Goal: Task Accomplishment & Management: Use online tool/utility

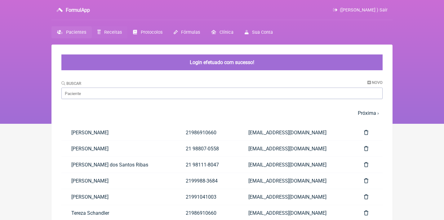
click at [114, 35] on link "Receitas" at bounding box center [110, 32] width 36 height 12
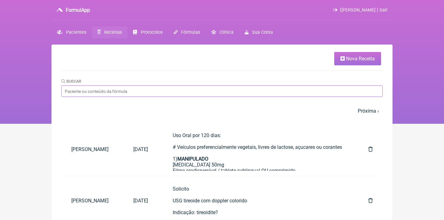
click at [202, 93] on input "Buscar" at bounding box center [221, 91] width 321 height 11
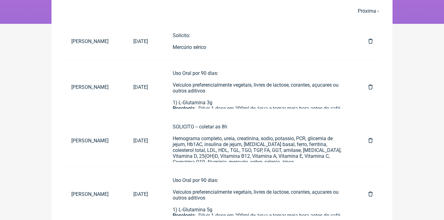
scroll to position [101, 0]
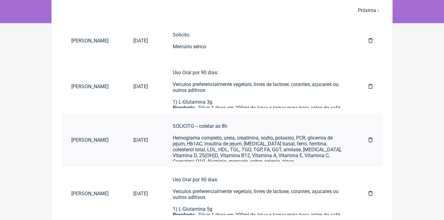
type input "Mariana"
click at [243, 132] on div "SOLICITO -- coletar as 8h Hemograma completo, ureia, creatinina, sodio, potassi…" at bounding box center [258, 143] width 171 height 41
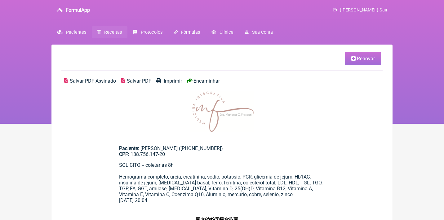
click at [374, 61] on span "Renovar" at bounding box center [366, 59] width 18 height 6
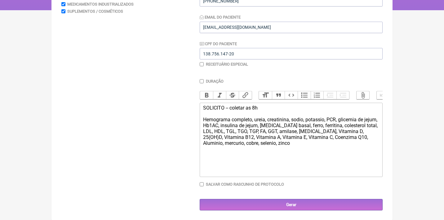
scroll to position [114, 0]
drag, startPoint x: 270, startPoint y: 110, endPoint x: 226, endPoint y: 108, distance: 43.8
click at [226, 109] on div "SOLICITO -- coletar as 8h Hemograma completo, ureia, creatinina, sodio, potassi…" at bounding box center [291, 125] width 176 height 41
drag, startPoint x: 331, startPoint y: 120, endPoint x: 341, endPoint y: 119, distance: 9.9
click at [341, 119] on div "SOLICITO Hemograma completo, ureia, creatinina, sodio, potassio, PCR, glicemia …" at bounding box center [291, 125] width 176 height 41
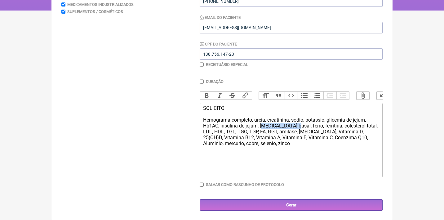
drag, startPoint x: 262, startPoint y: 126, endPoint x: 289, endPoint y: 124, distance: 26.7
click at [293, 126] on div "SOLICITO Hemograma completo, ureia, creatinina, sodio, potassio, glicemia de je…" at bounding box center [291, 125] width 176 height 41
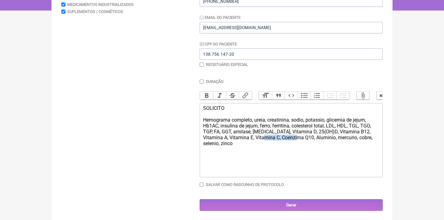
drag, startPoint x: 257, startPoint y: 136, endPoint x: 293, endPoint y: 135, distance: 35.7
click at [293, 135] on div "SOLICITO Hemograma completo, ureia, creatinina, sodio, potassio, glicemia de je…" at bounding box center [291, 125] width 176 height 41
drag, startPoint x: 256, startPoint y: 135, endPoint x: 317, endPoint y: 137, distance: 60.8
click at [317, 137] on div "SOLICITO Hemograma completo, ureia, creatinina, sodio, potassio, glicemia de je…" at bounding box center [291, 122] width 176 height 35
click at [301, 136] on div "SOLICITO Hemograma completo, ureia, creatinina, sodio, potassio, glicemia de je…" at bounding box center [291, 122] width 176 height 35
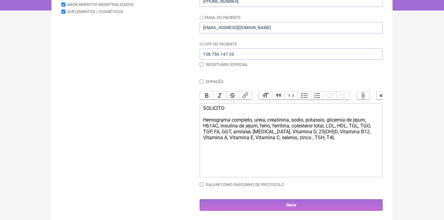
type trix-editor "<div>SOLICITO&nbsp;<br><br>Hemograma completo, ureia, creatinina, sodio, potass…"
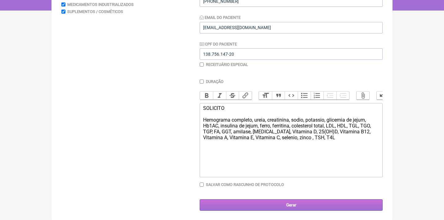
click at [276, 205] on input "Gerar" at bounding box center [291, 205] width 183 height 11
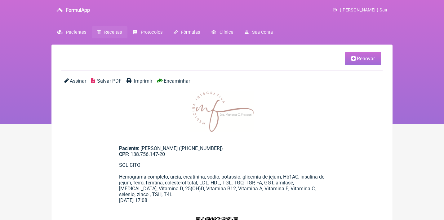
click at [76, 80] on span "Assinar" at bounding box center [78, 81] width 16 height 6
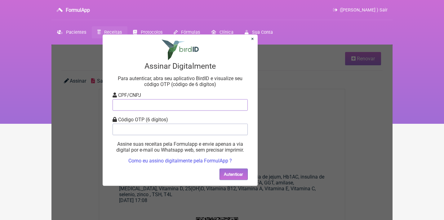
click at [163, 101] on input "tel" at bounding box center [180, 104] width 135 height 11
type input "12805451783"
click at [170, 131] on input "tel" at bounding box center [180, 129] width 135 height 11
type input "198479"
click at [226, 171] on button "Autenticar" at bounding box center [234, 174] width 28 height 11
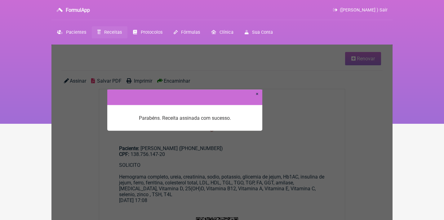
click at [257, 93] on link "×" at bounding box center [257, 94] width 3 height 6
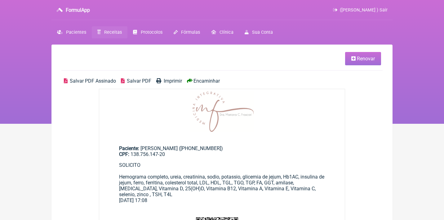
click at [76, 78] on span "Salvar PDF Assinado" at bounding box center [93, 81] width 46 height 6
click at [347, 8] on span "([PERSON_NAME] ) Sair" at bounding box center [364, 9] width 48 height 5
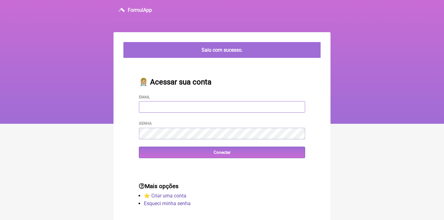
type input "[EMAIL_ADDRESS][DOMAIN_NAME]"
click at [222, 152] on input "Conectar" at bounding box center [222, 152] width 166 height 11
